Goal: Browse casually: Explore the website without a specific task or goal

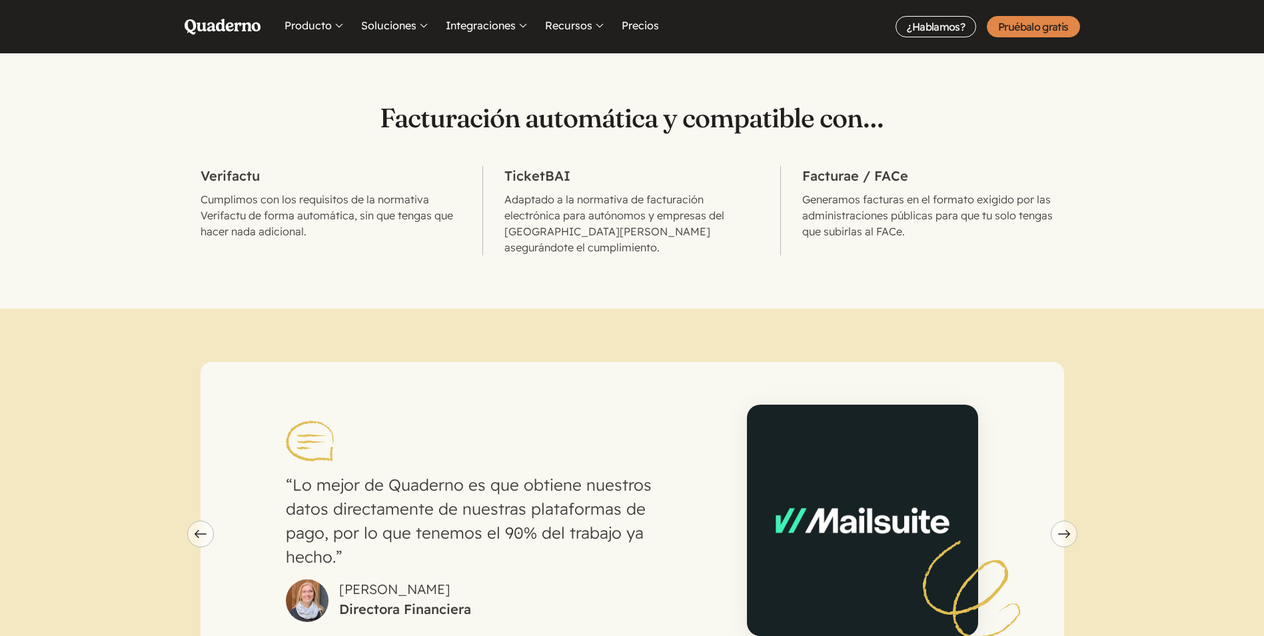
scroll to position [466, 0]
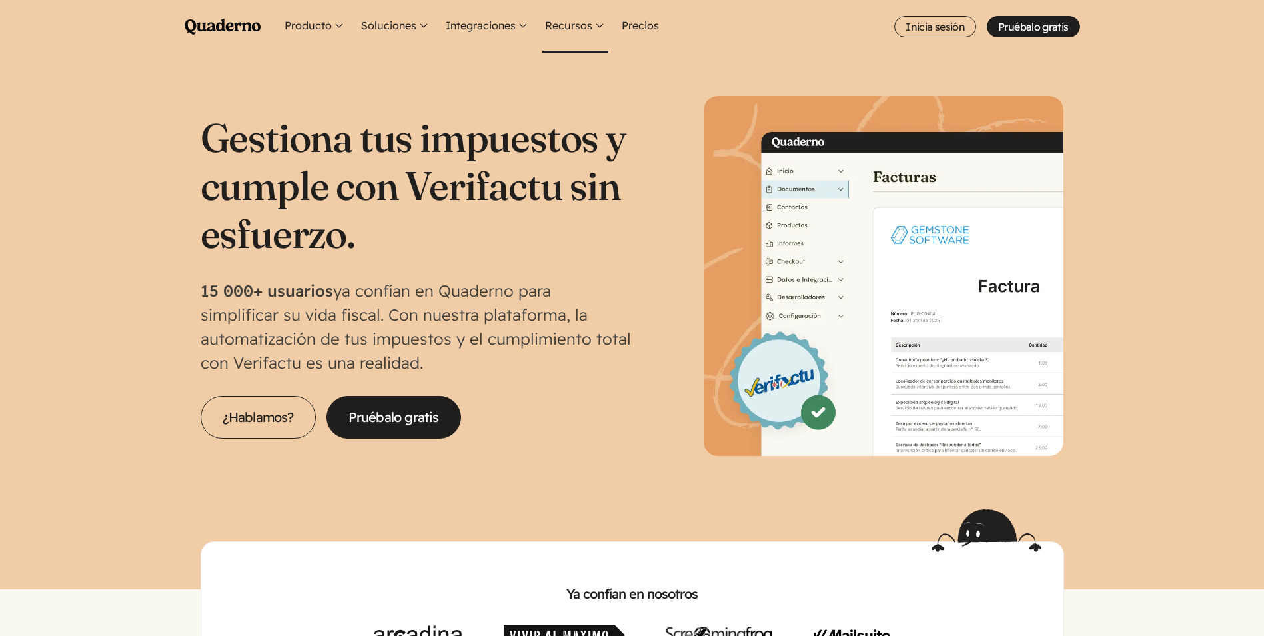
click at [566, 19] on button "Recursos" at bounding box center [575, 26] width 66 height 53
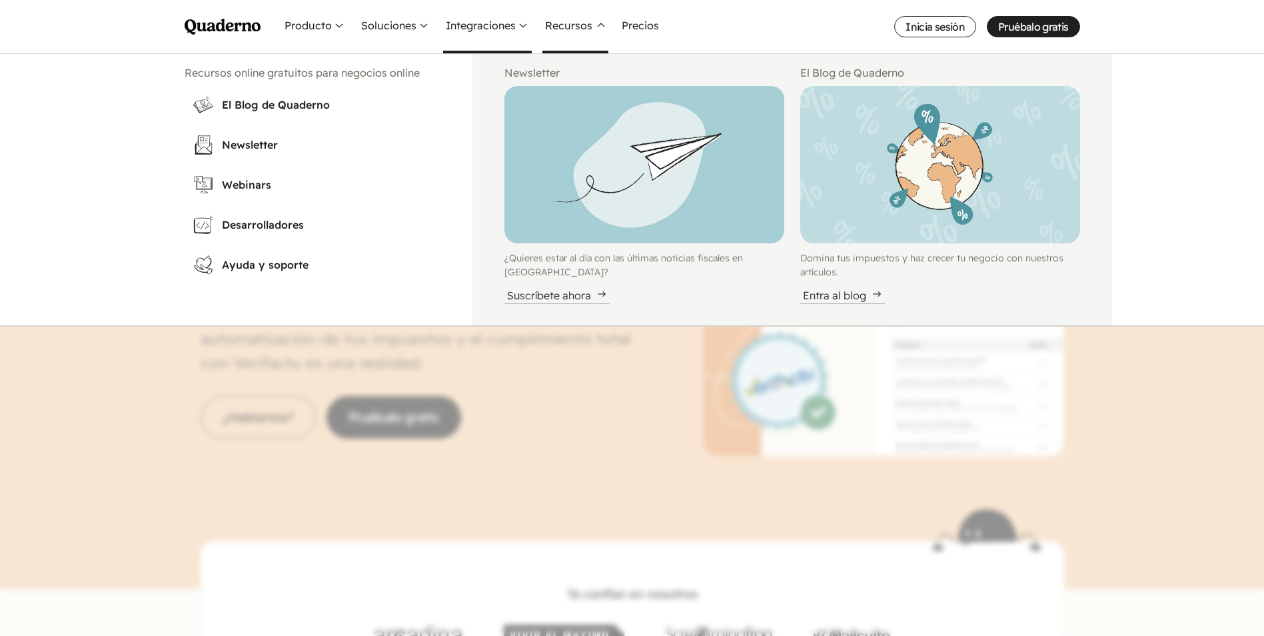
click at [484, 27] on button "Integraciones" at bounding box center [487, 26] width 89 height 53
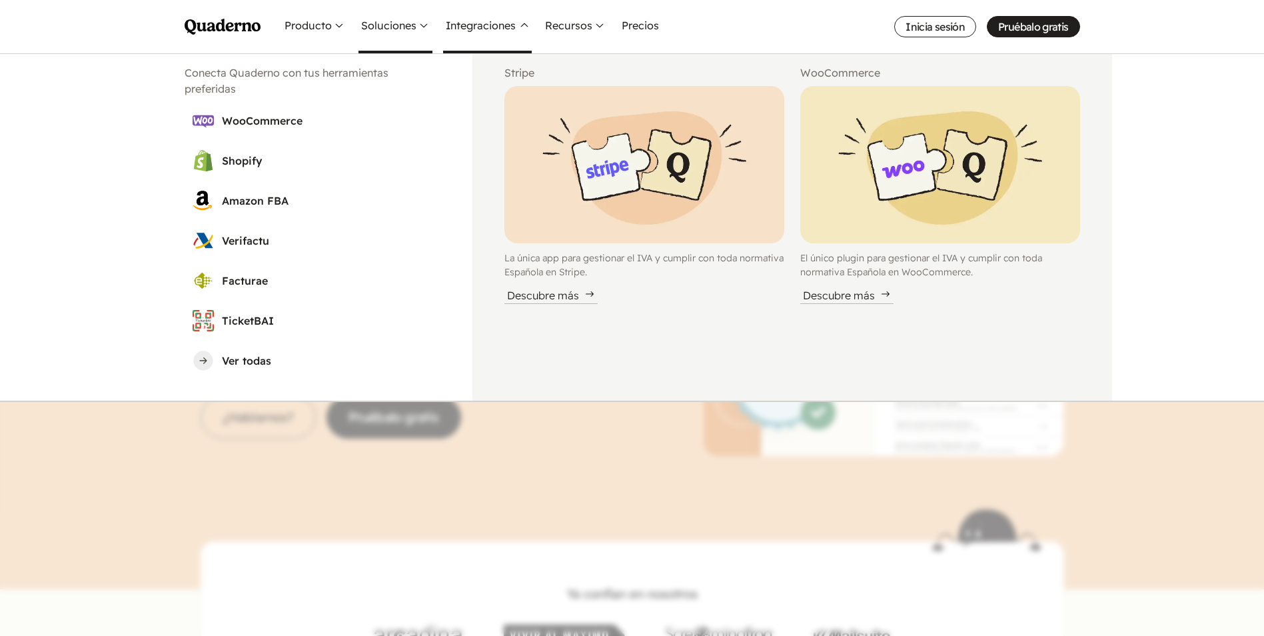
click at [378, 13] on button "Soluciones" at bounding box center [395, 26] width 74 height 53
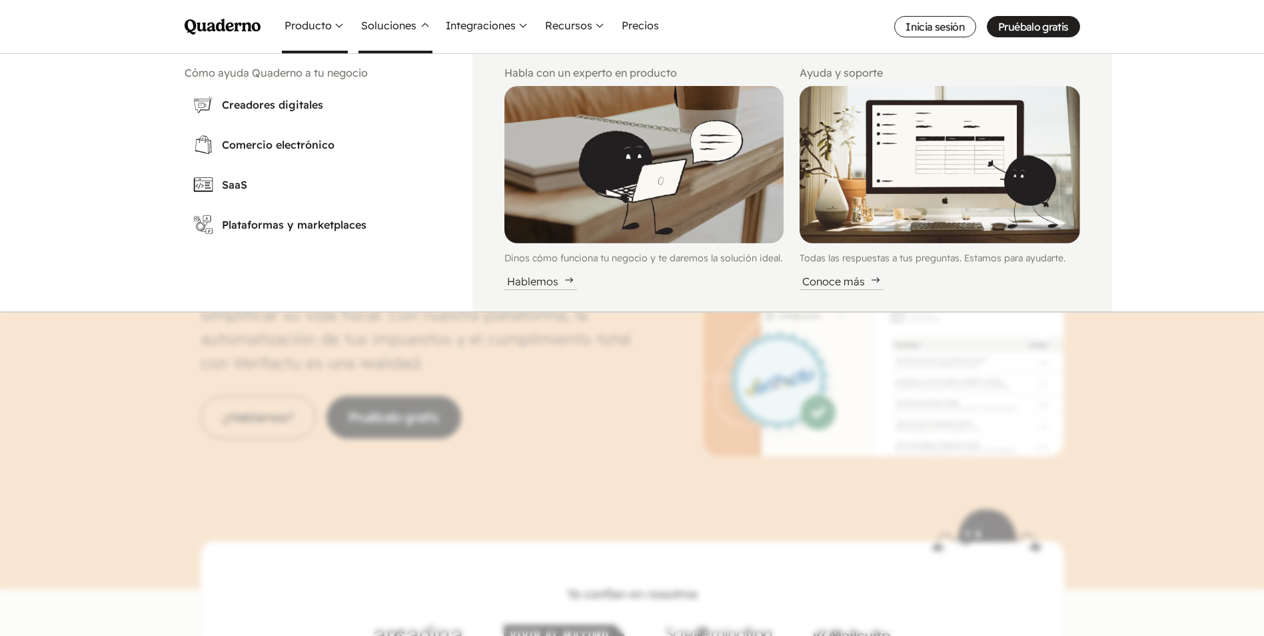
click at [314, 33] on button "Producto" at bounding box center [315, 26] width 66 height 53
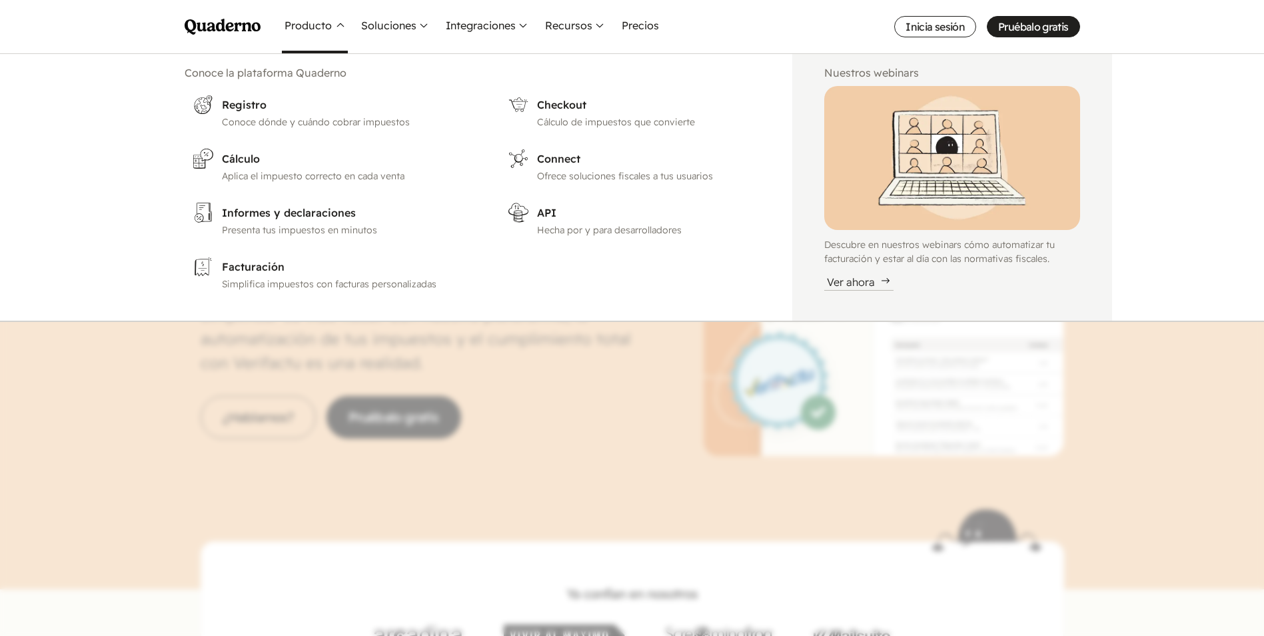
click at [254, 33] on icon "Quaderno Homepage" at bounding box center [223, 27] width 76 height 16
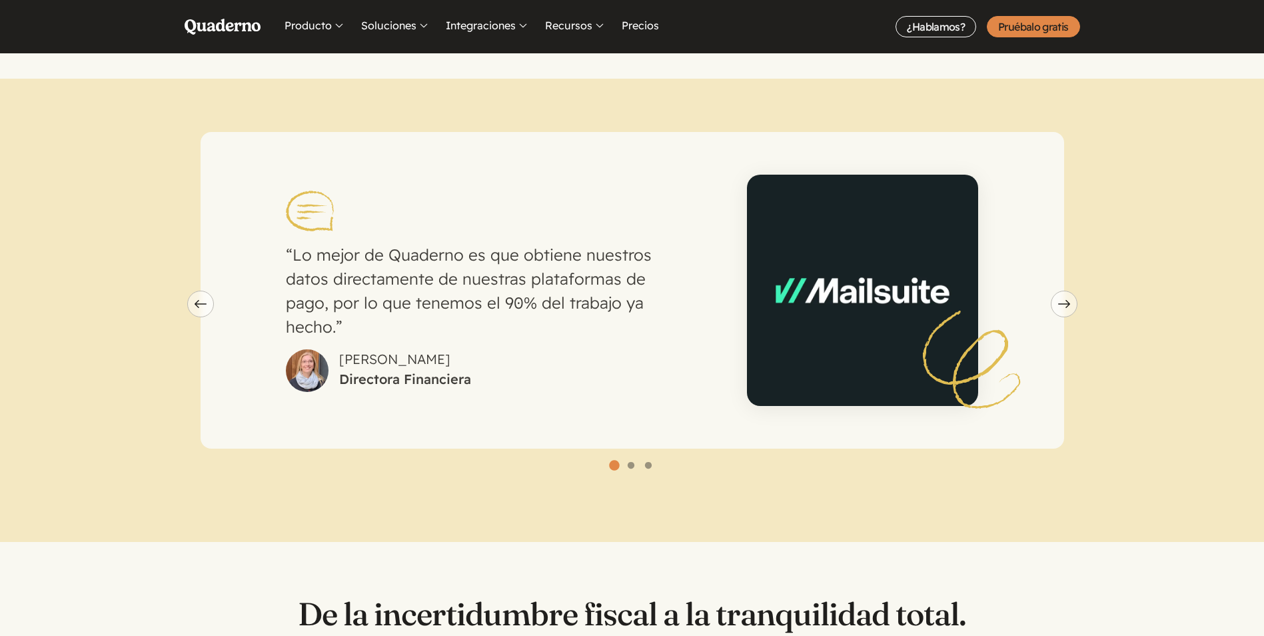
scroll to position [866, 0]
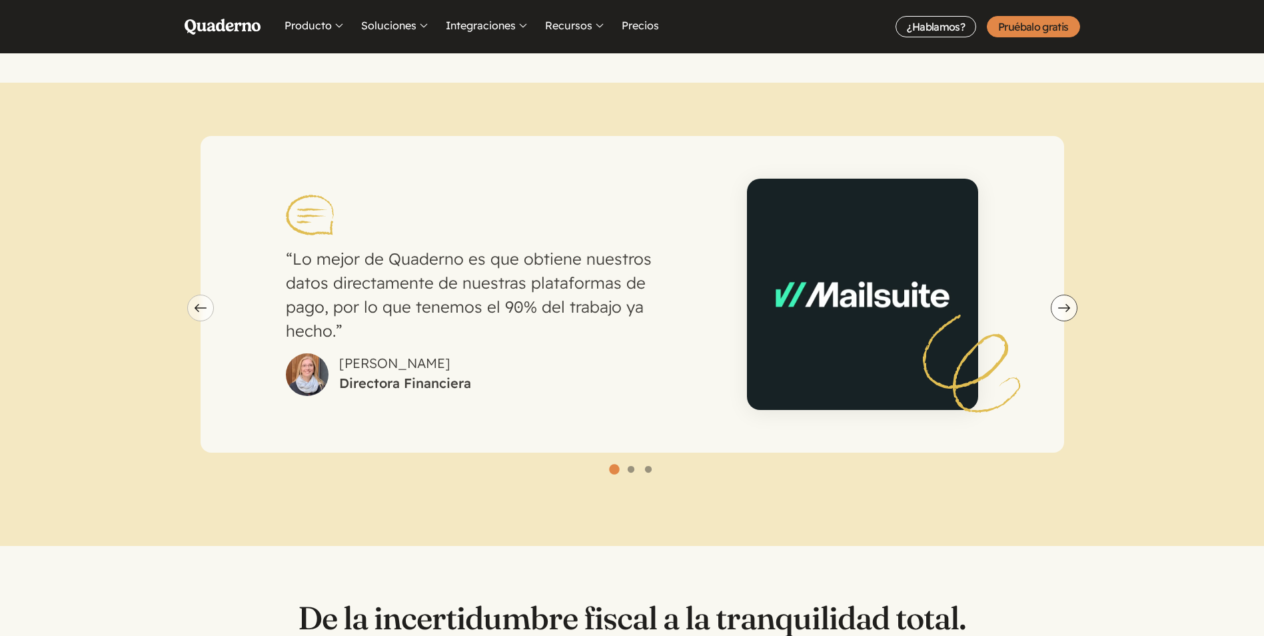
click at [1064, 304] on icon "Next slide" at bounding box center [1064, 308] width 12 height 8
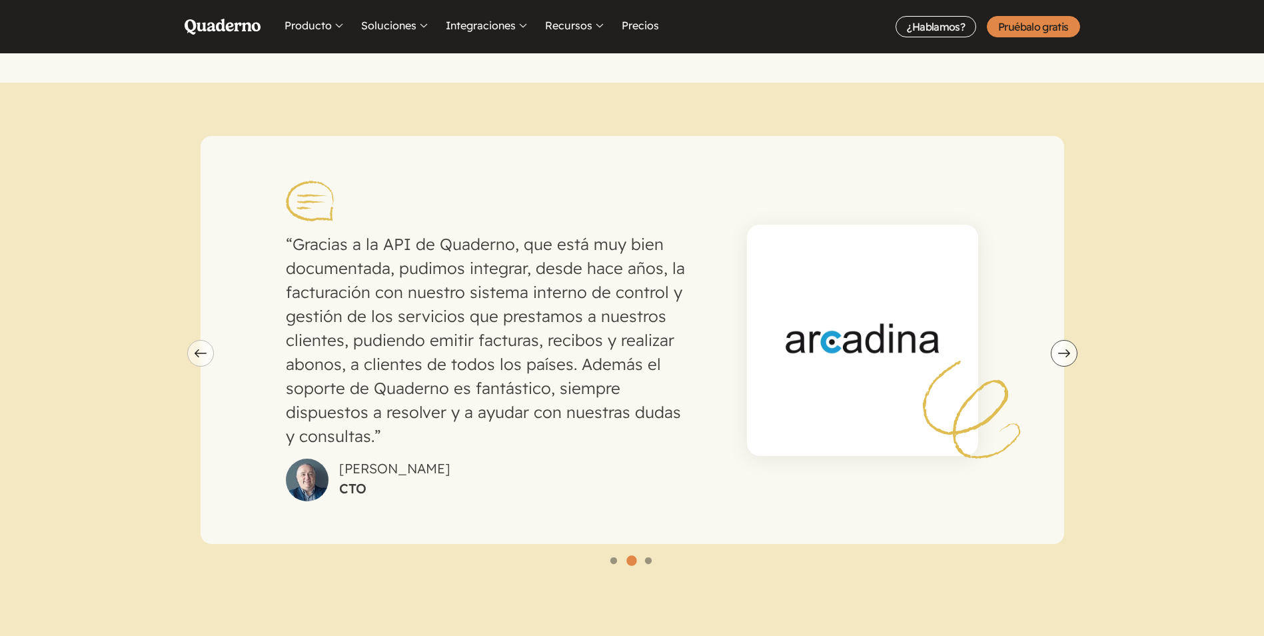
click at [1070, 349] on span "Next slide" at bounding box center [1063, 353] width 25 height 8
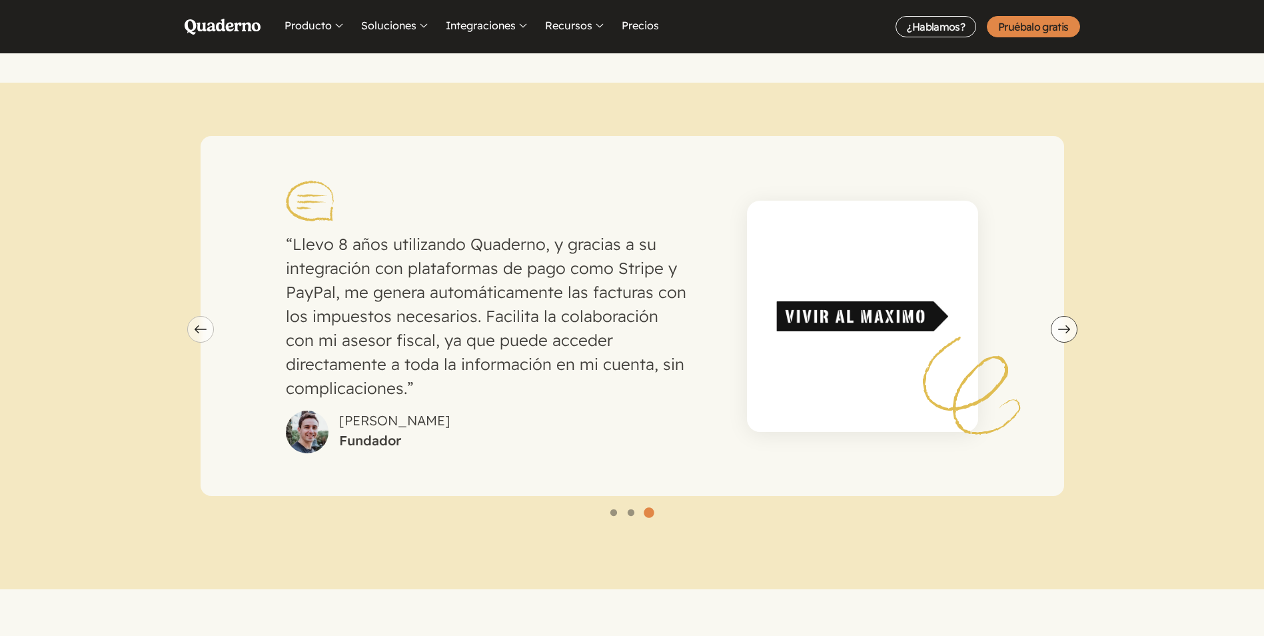
click at [1070, 334] on section "Lo mejor de Quaderno es que obtiene nuestros datos directamente de nuestras pla…" at bounding box center [632, 336] width 1264 height 506
click at [1062, 325] on icon "Next slide" at bounding box center [1064, 329] width 12 height 8
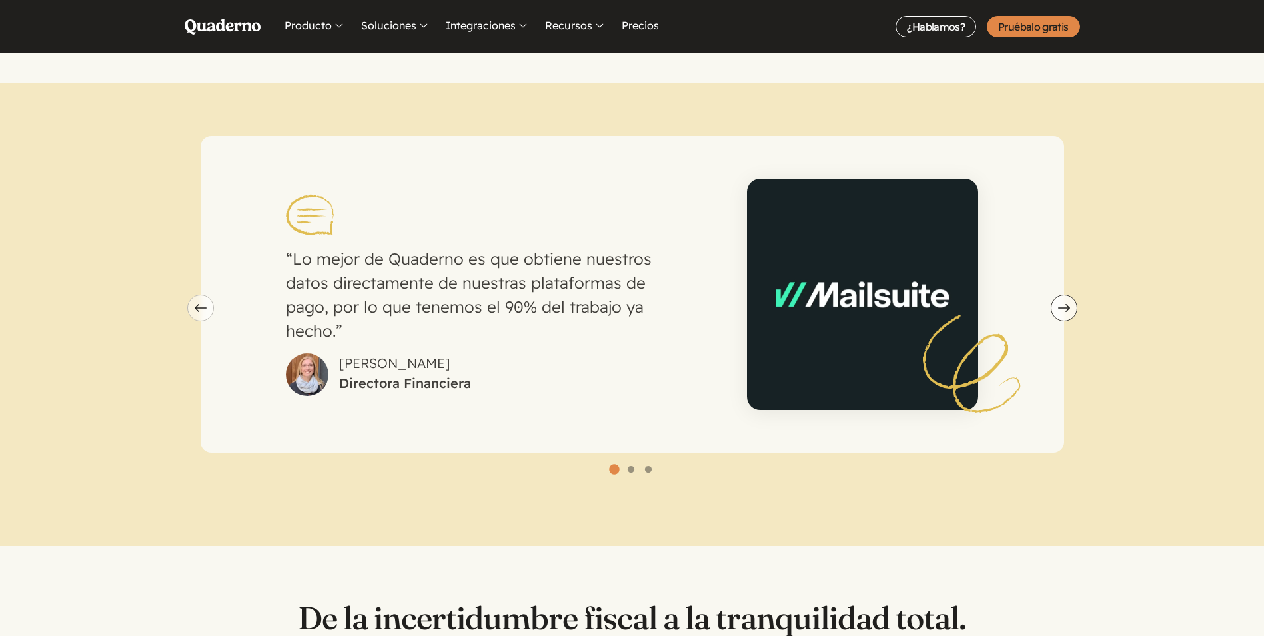
click at [1062, 314] on div "Lo mejor de Quaderno es que obtiene nuestros datos directamente de nuestras pla…" at bounding box center [633, 294] width 864 height 316
click at [206, 304] on span "Previous slide" at bounding box center [200, 308] width 25 height 8
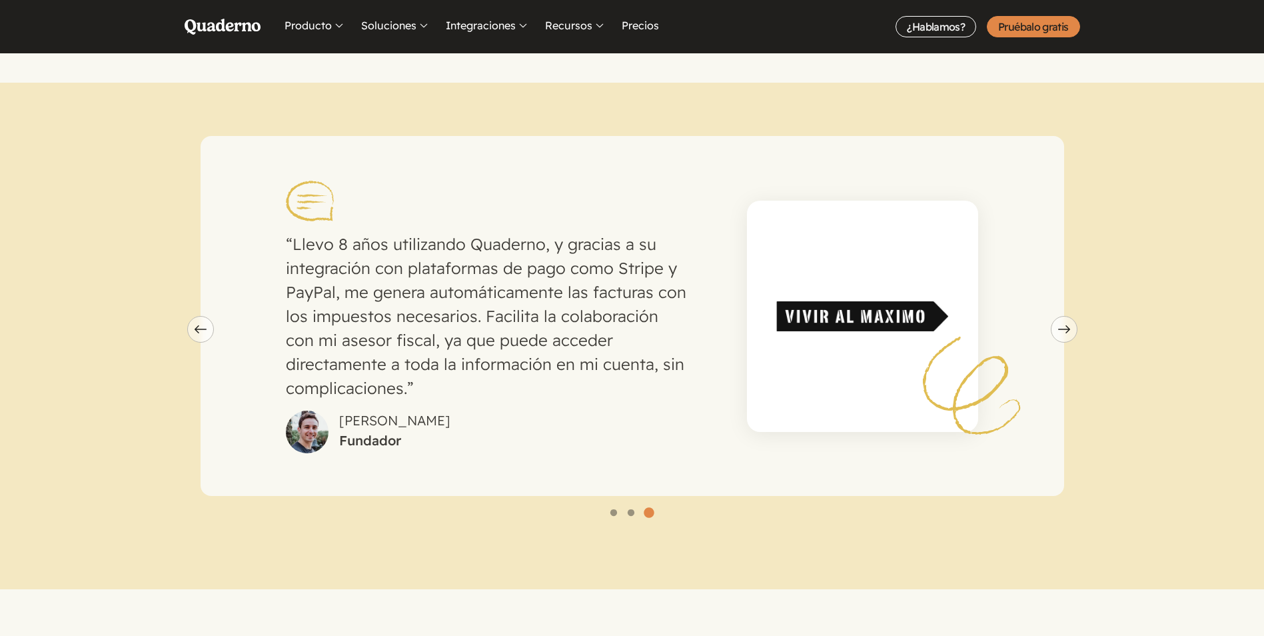
click at [206, 292] on div "Llevo 8 años utilizando Quaderno, y gracias a su integración con plataformas de…" at bounding box center [633, 316] width 864 height 360
click at [1052, 325] on span "Next slide" at bounding box center [1063, 329] width 25 height 8
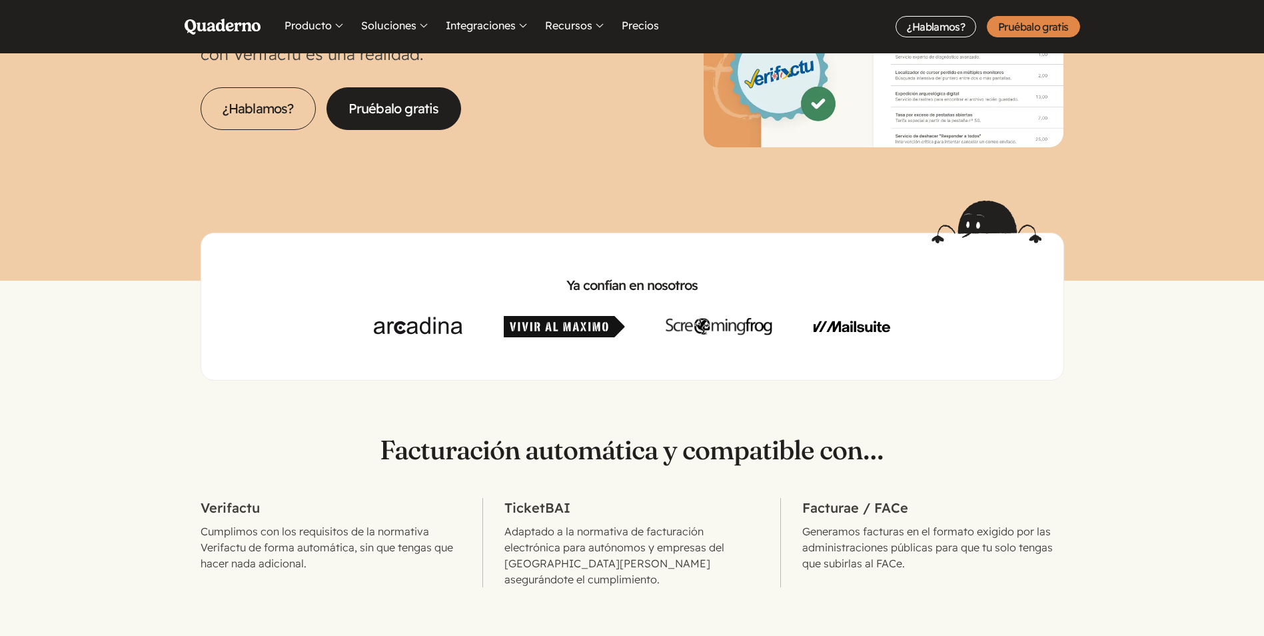
scroll to position [0, 0]
